Goal: Find specific page/section

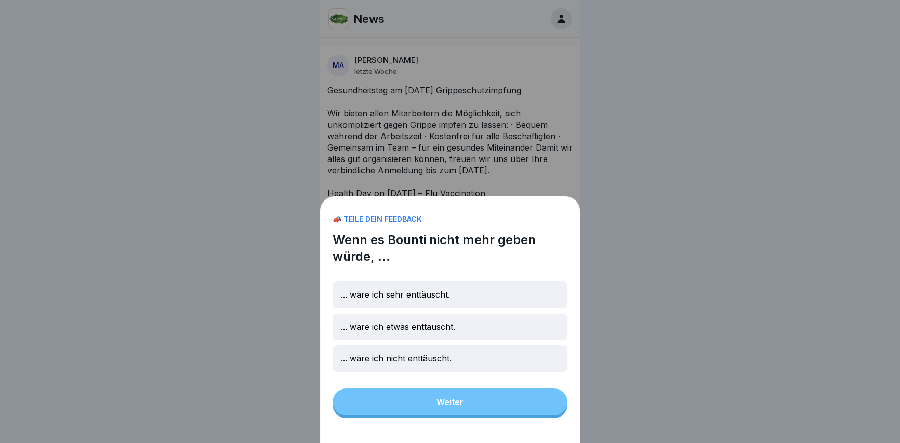
drag, startPoint x: 639, startPoint y: 187, endPoint x: 644, endPoint y: 272, distance: 84.9
click at [639, 187] on div "📣 TEILE DEIN FEEDBACK Wenn es Bounti nicht mehr geben würde, ... ... wäre ich s…" at bounding box center [450, 221] width 900 height 443
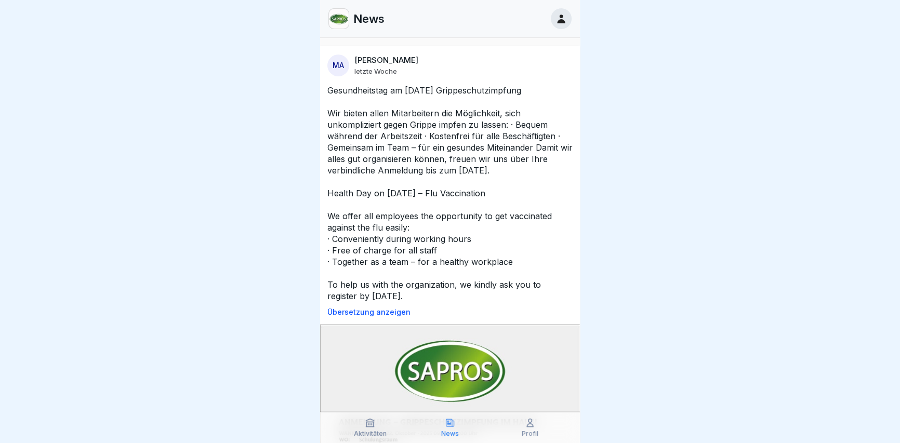
scroll to position [7, 0]
click at [528, 429] on div "Profil" at bounding box center [530, 428] width 75 height 20
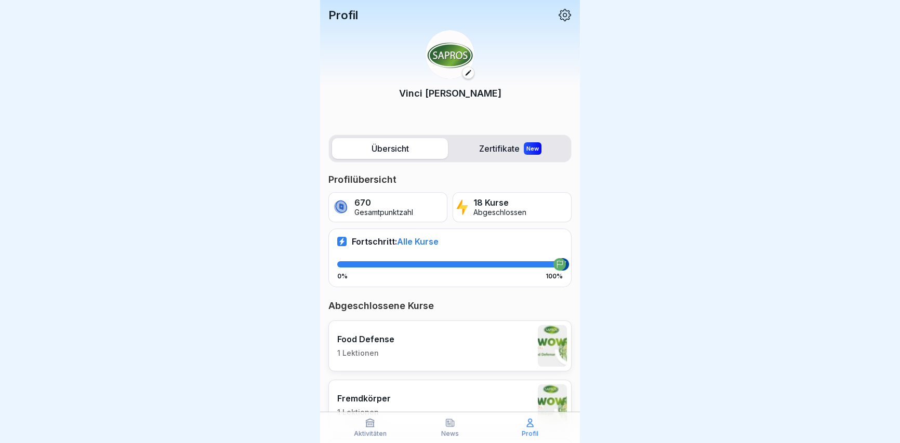
click at [486, 147] on label "Zertifikate New" at bounding box center [510, 148] width 116 height 21
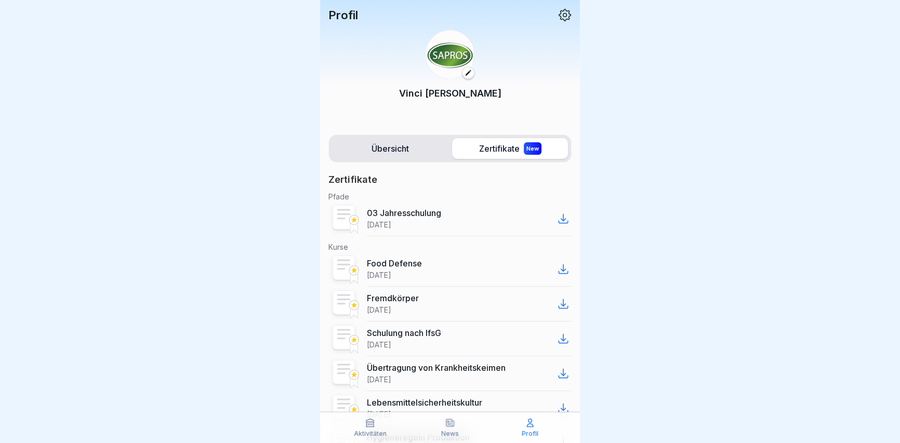
click at [390, 141] on label "Übersicht" at bounding box center [390, 148] width 116 height 21
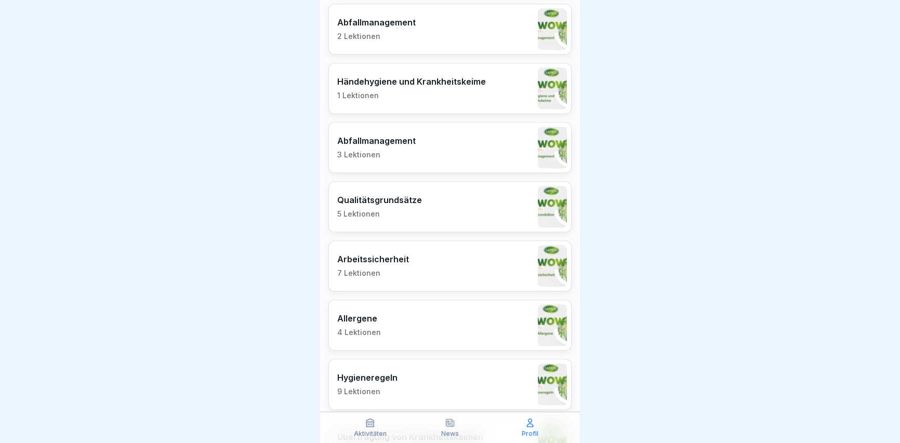
scroll to position [7, 0]
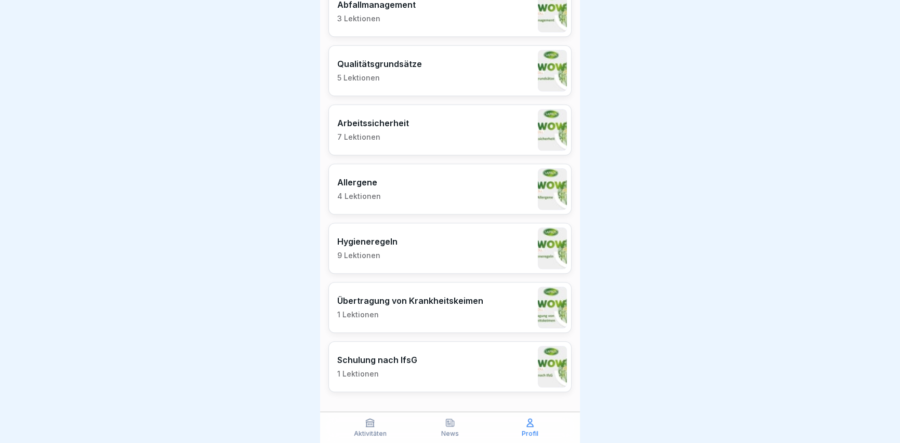
click at [371, 427] on icon at bounding box center [370, 423] width 10 height 10
